Goal: Information Seeking & Learning: Check status

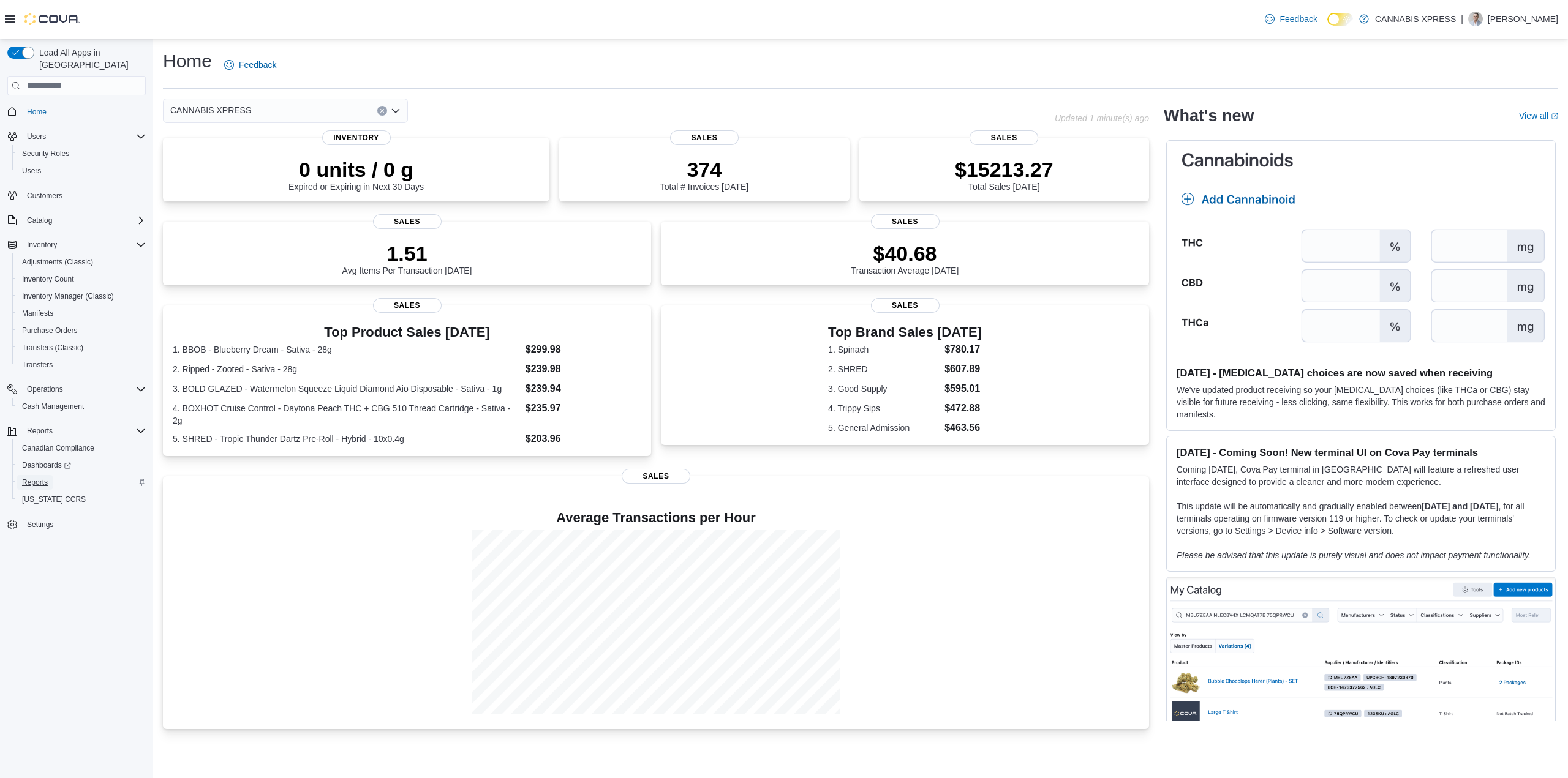
click at [38, 477] on span "Reports" at bounding box center [35, 482] width 26 height 10
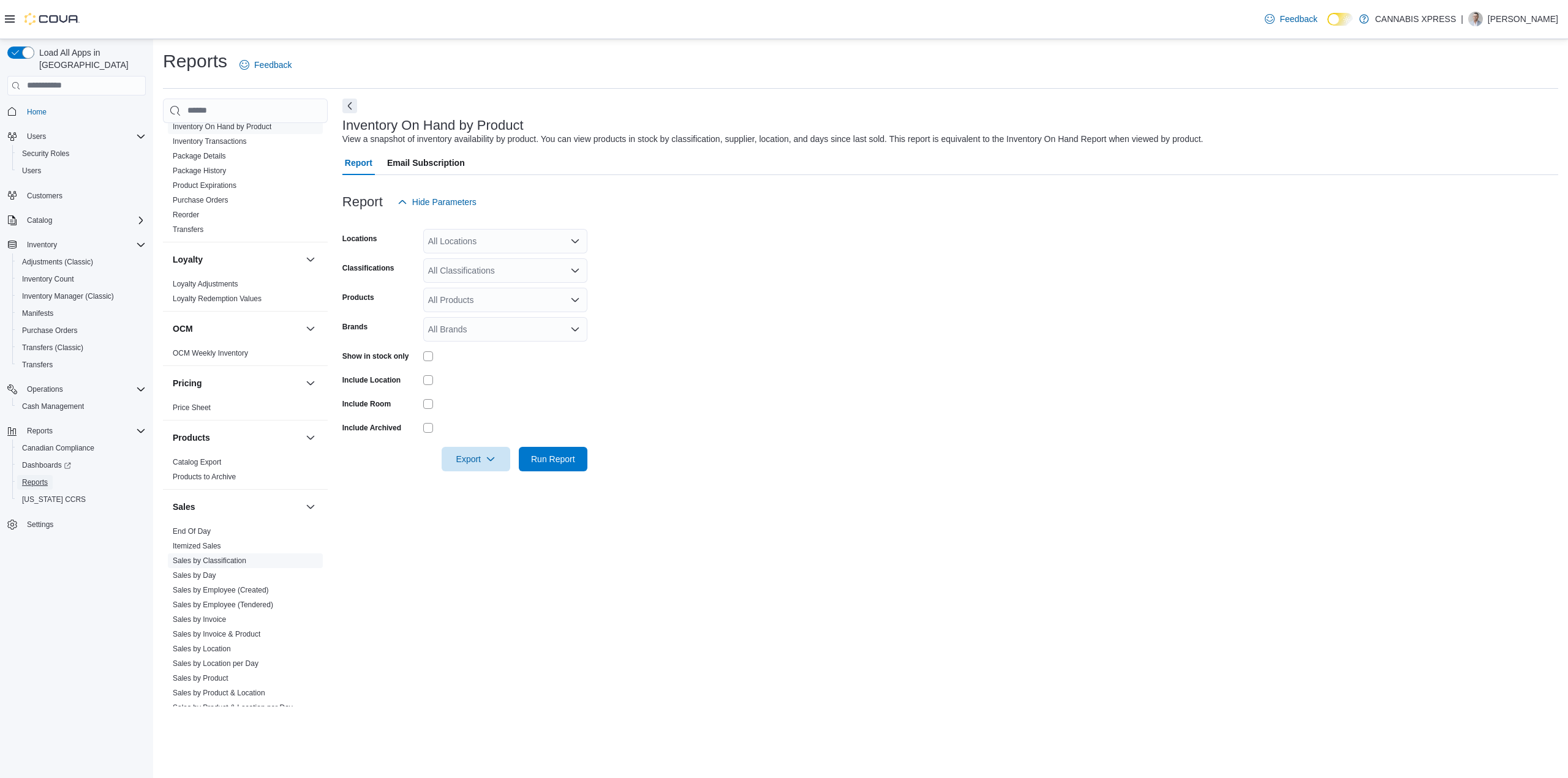
scroll to position [490, 0]
click at [182, 644] on link "Sales by Location" at bounding box center [201, 646] width 58 height 9
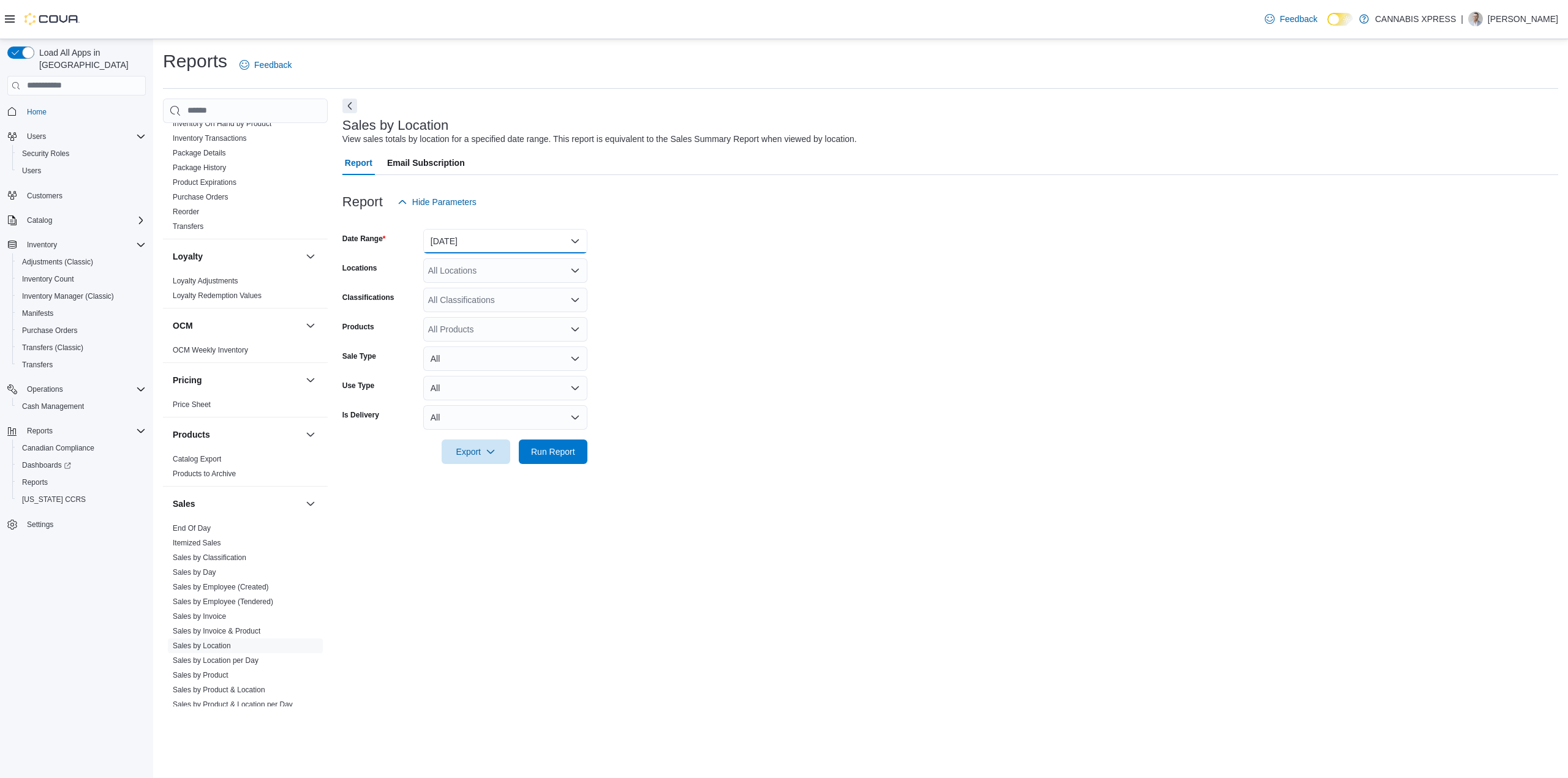
click at [488, 236] on button "[DATE]" at bounding box center [506, 241] width 164 height 24
click at [506, 295] on span "Last Month" at bounding box center [512, 302] width 139 height 15
click at [558, 443] on span "Run Report" at bounding box center [553, 451] width 54 height 24
click at [487, 274] on div "All Locations" at bounding box center [506, 271] width 164 height 24
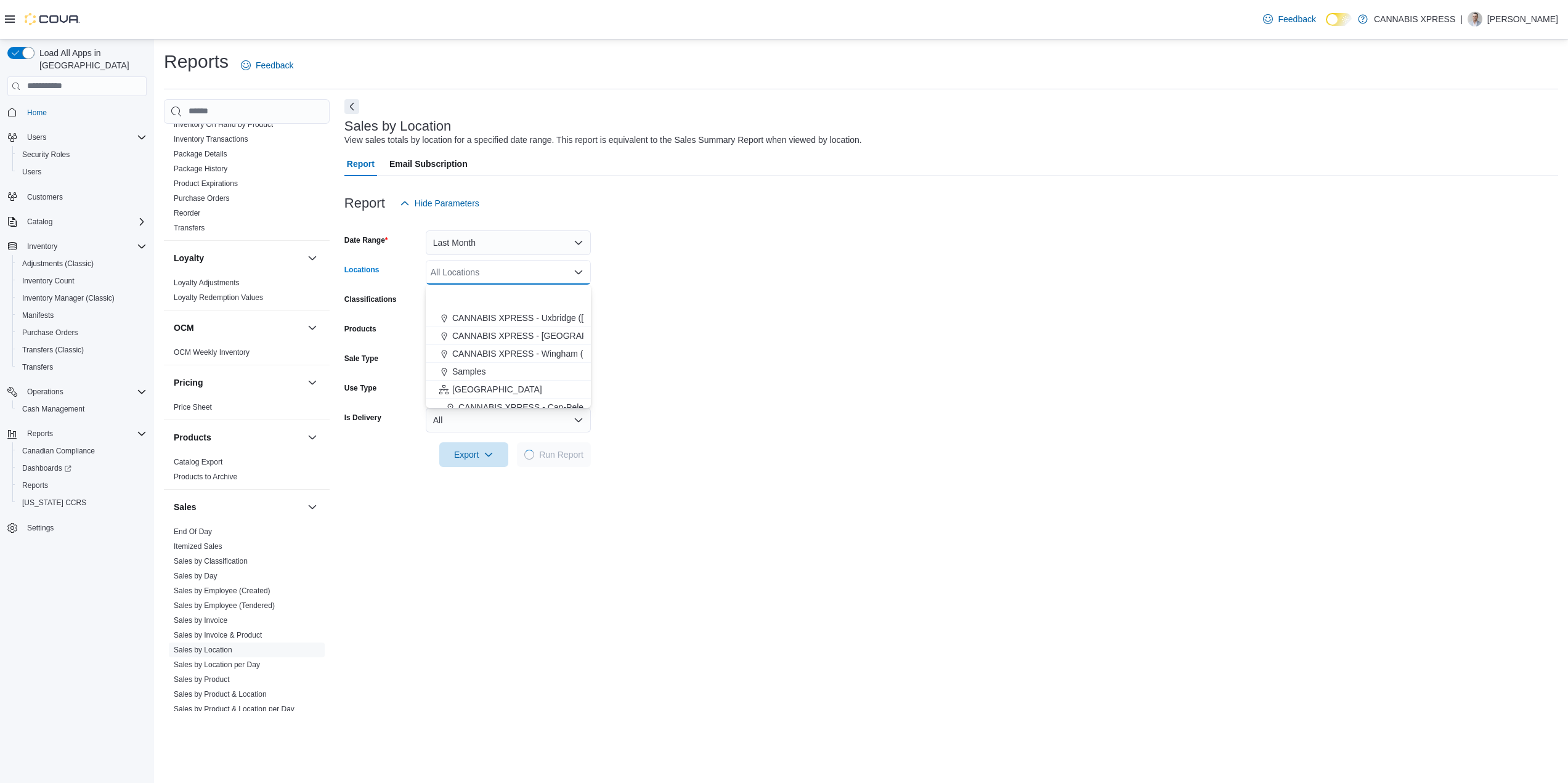
scroll to position [246, 0]
click at [495, 331] on span "[GEOGRAPHIC_DATA]" at bounding box center [497, 332] width 90 height 12
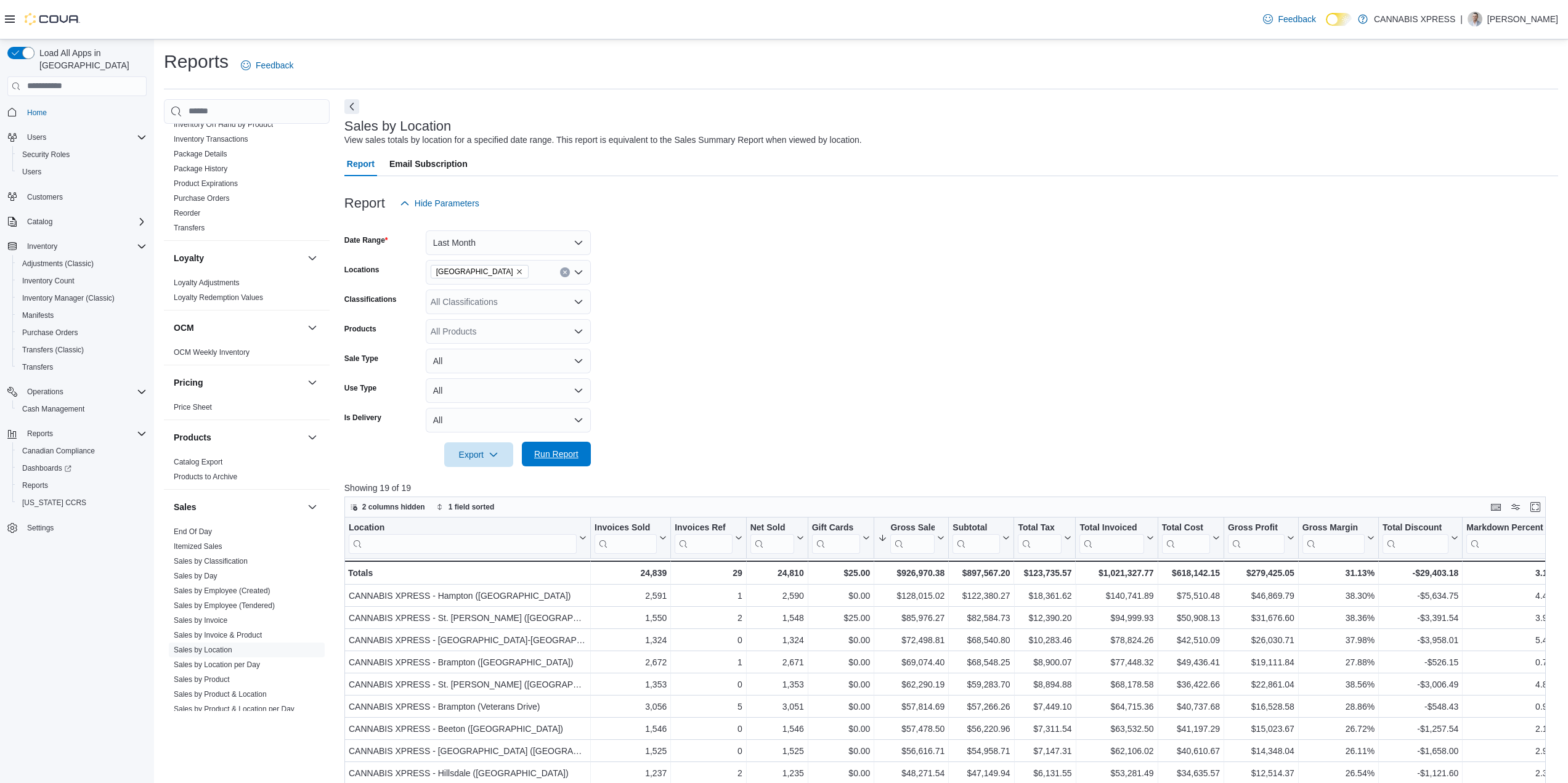
click at [549, 459] on span "Run Report" at bounding box center [556, 454] width 45 height 12
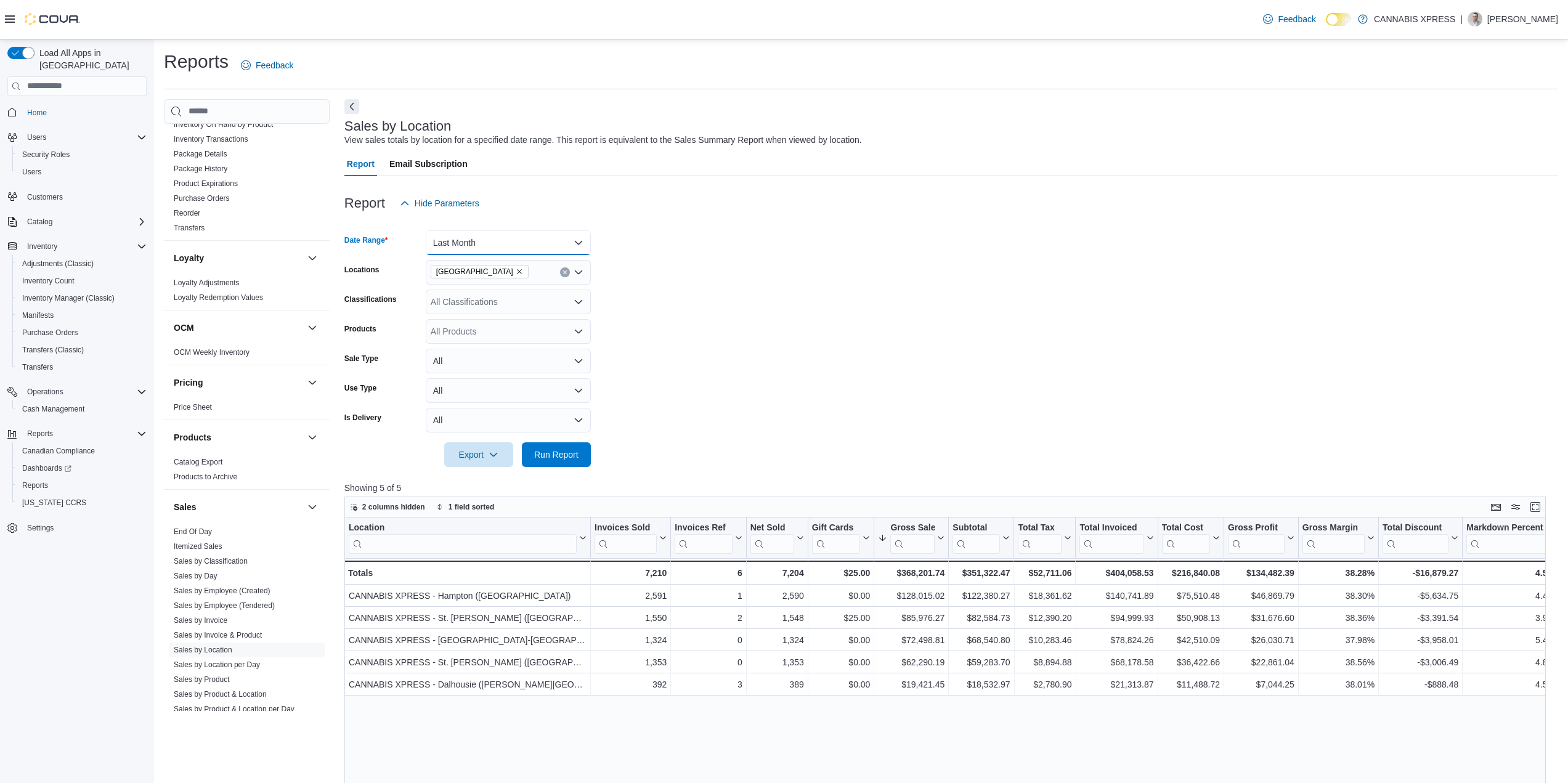
click at [511, 237] on button "Last Month" at bounding box center [509, 243] width 165 height 25
click at [510, 375] on span "Month To Date" at bounding box center [516, 378] width 140 height 15
click at [546, 454] on span "Run Report" at bounding box center [556, 454] width 45 height 12
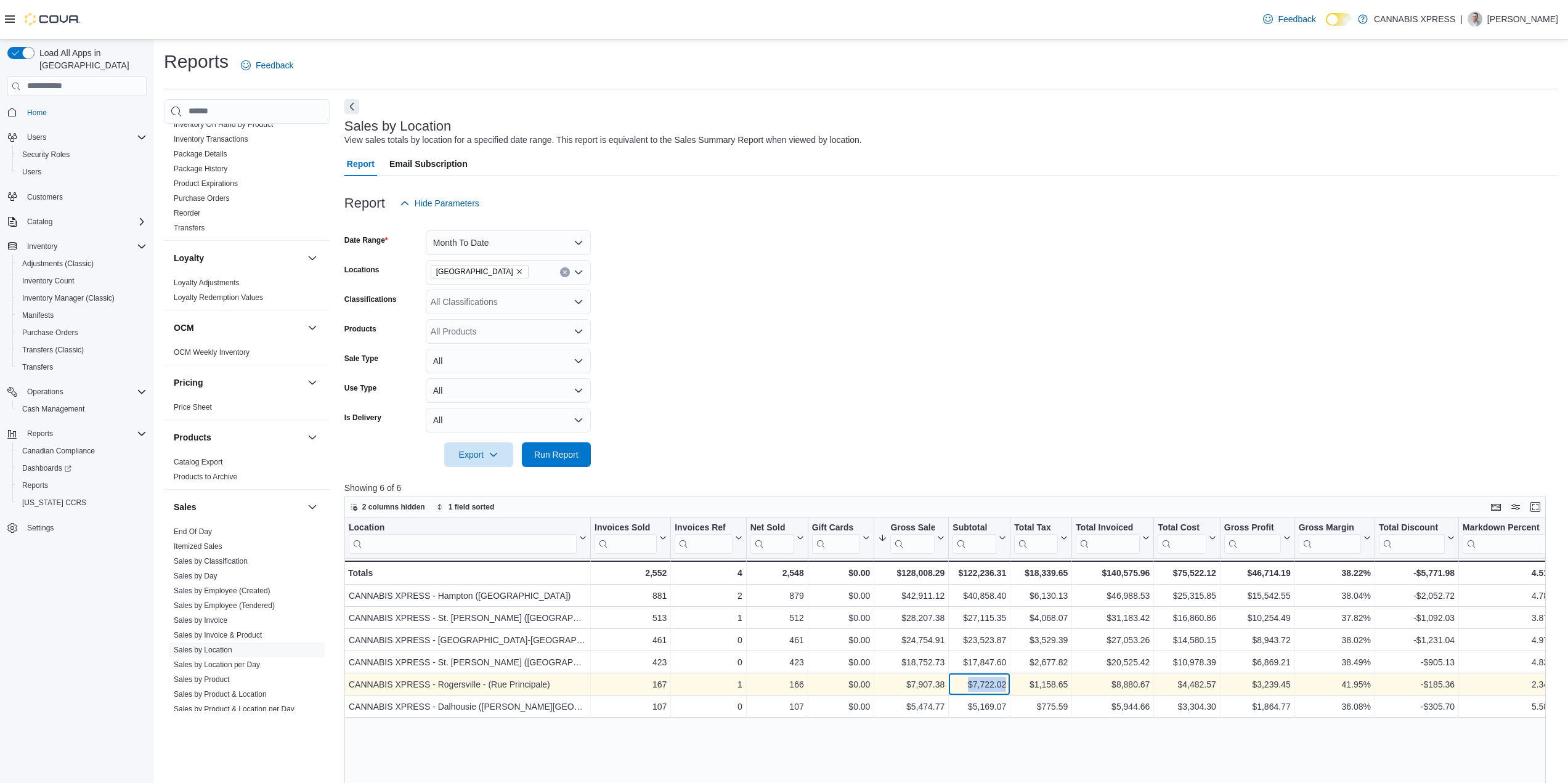
drag, startPoint x: 1008, startPoint y: 682, endPoint x: 965, endPoint y: 689, distance: 43.6
click at [965, 689] on div "$7,722.02 - Subtotal, column 7, row 5" at bounding box center [980, 684] width 61 height 22
